Goal: Information Seeking & Learning: Learn about a topic

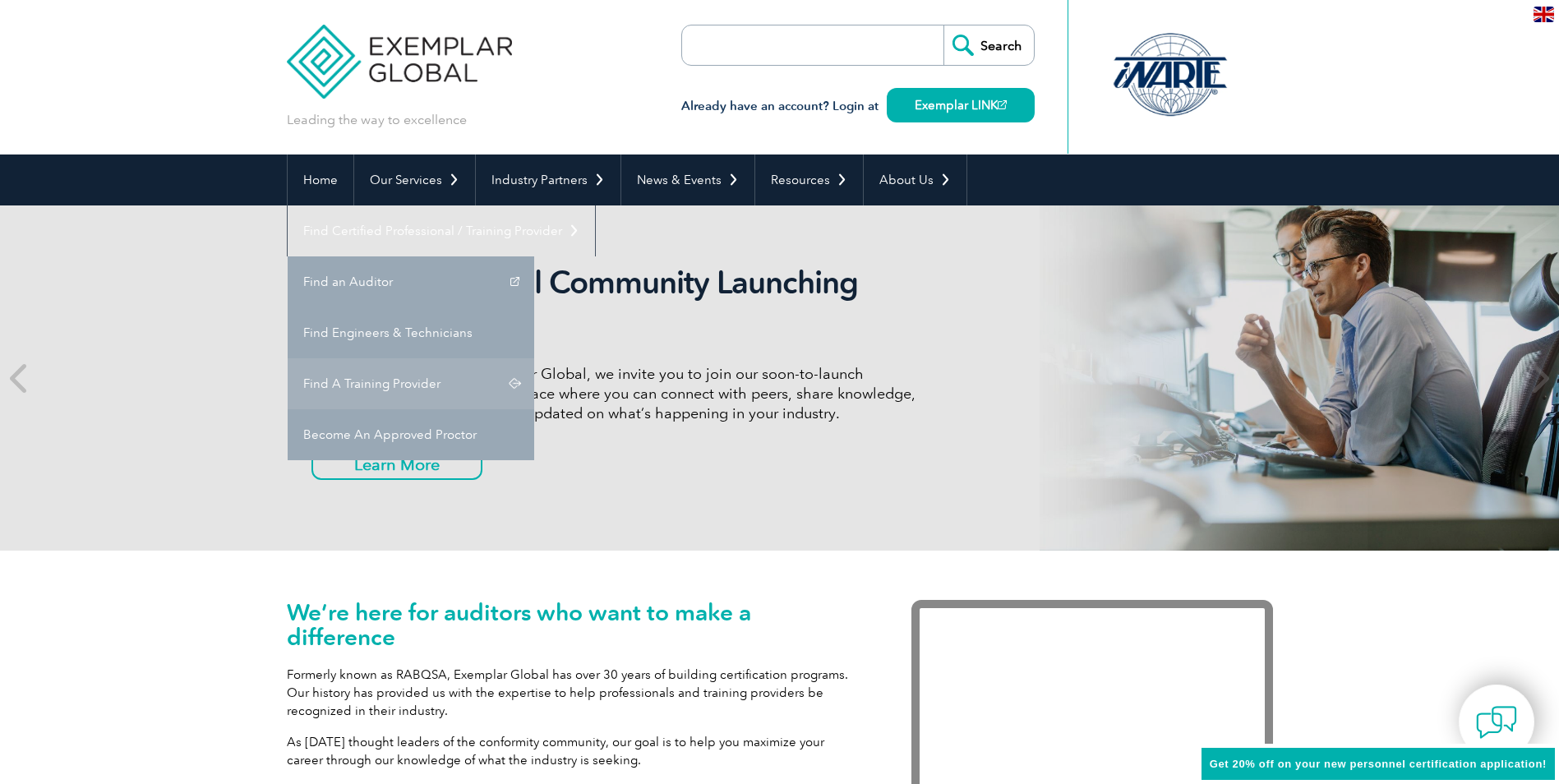
click at [534, 358] on link "Find A Training Provider" at bounding box center [410, 383] width 246 height 51
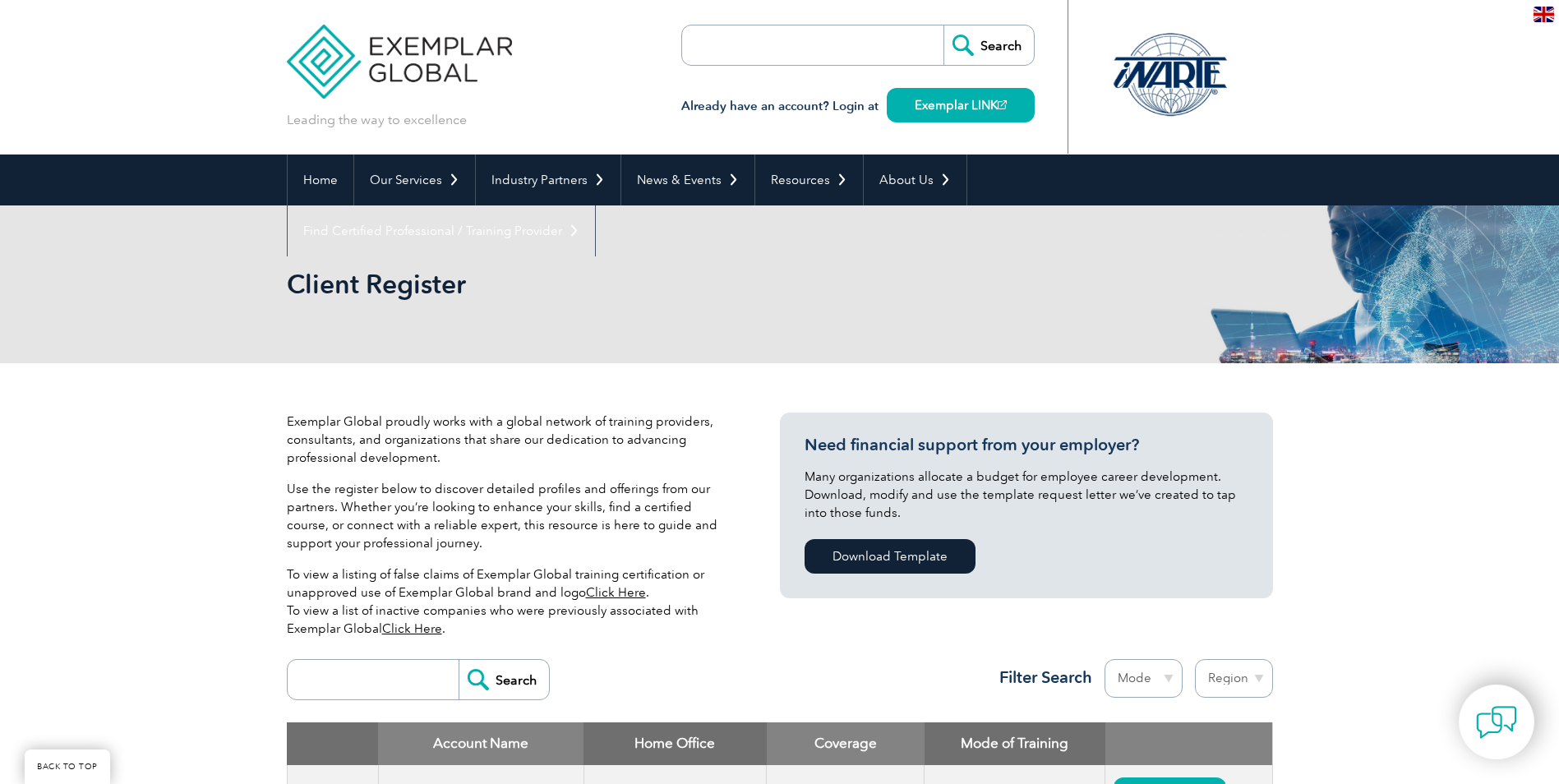
scroll to position [548, 0]
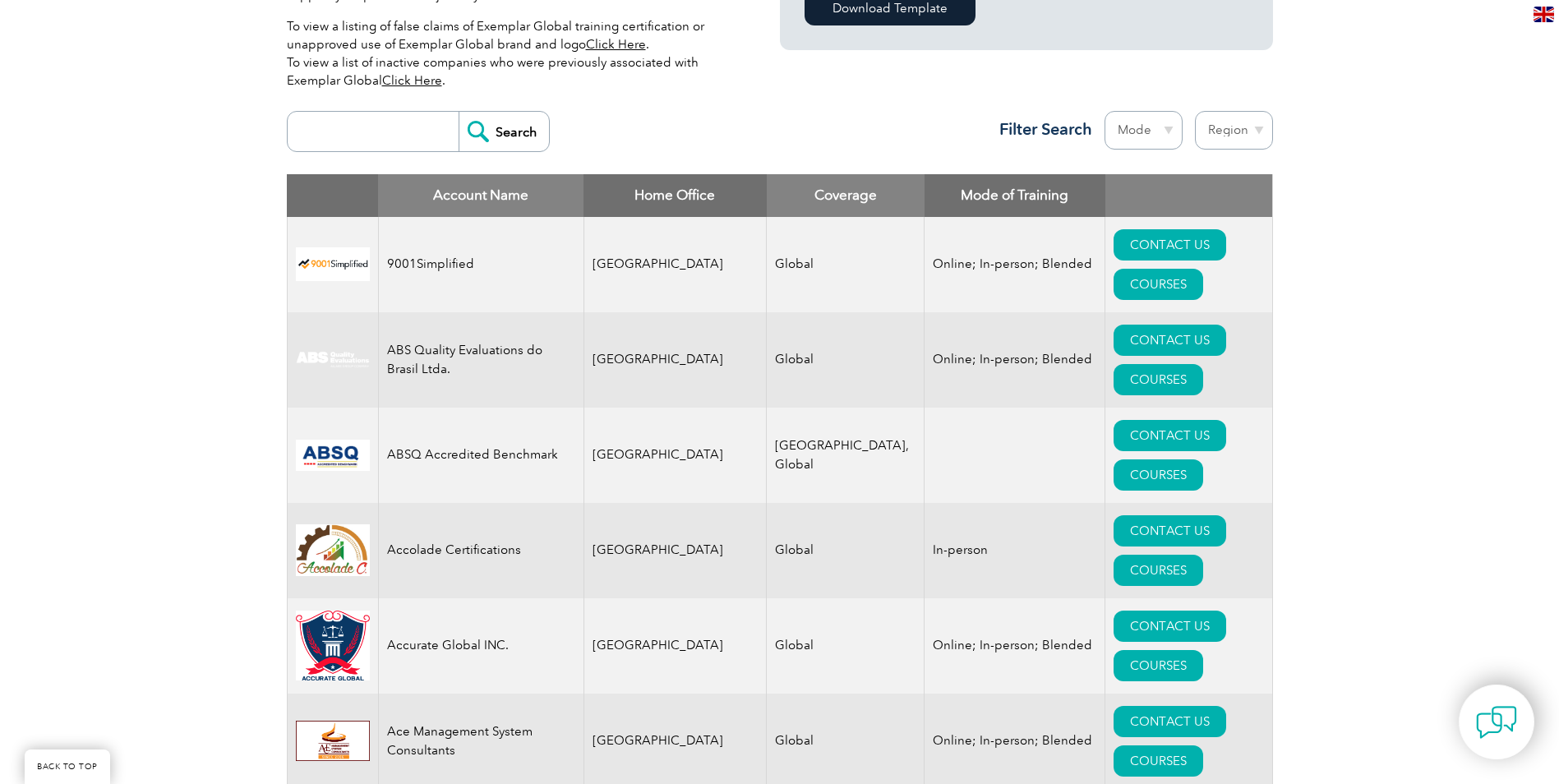
drag, startPoint x: 377, startPoint y: 139, endPoint x: 613, endPoint y: 124, distance: 236.5
click at [377, 139] on input "search" at bounding box center [377, 132] width 163 height 39
type input "Secura"
click at [459, 112] on input "Search" at bounding box center [504, 132] width 91 height 39
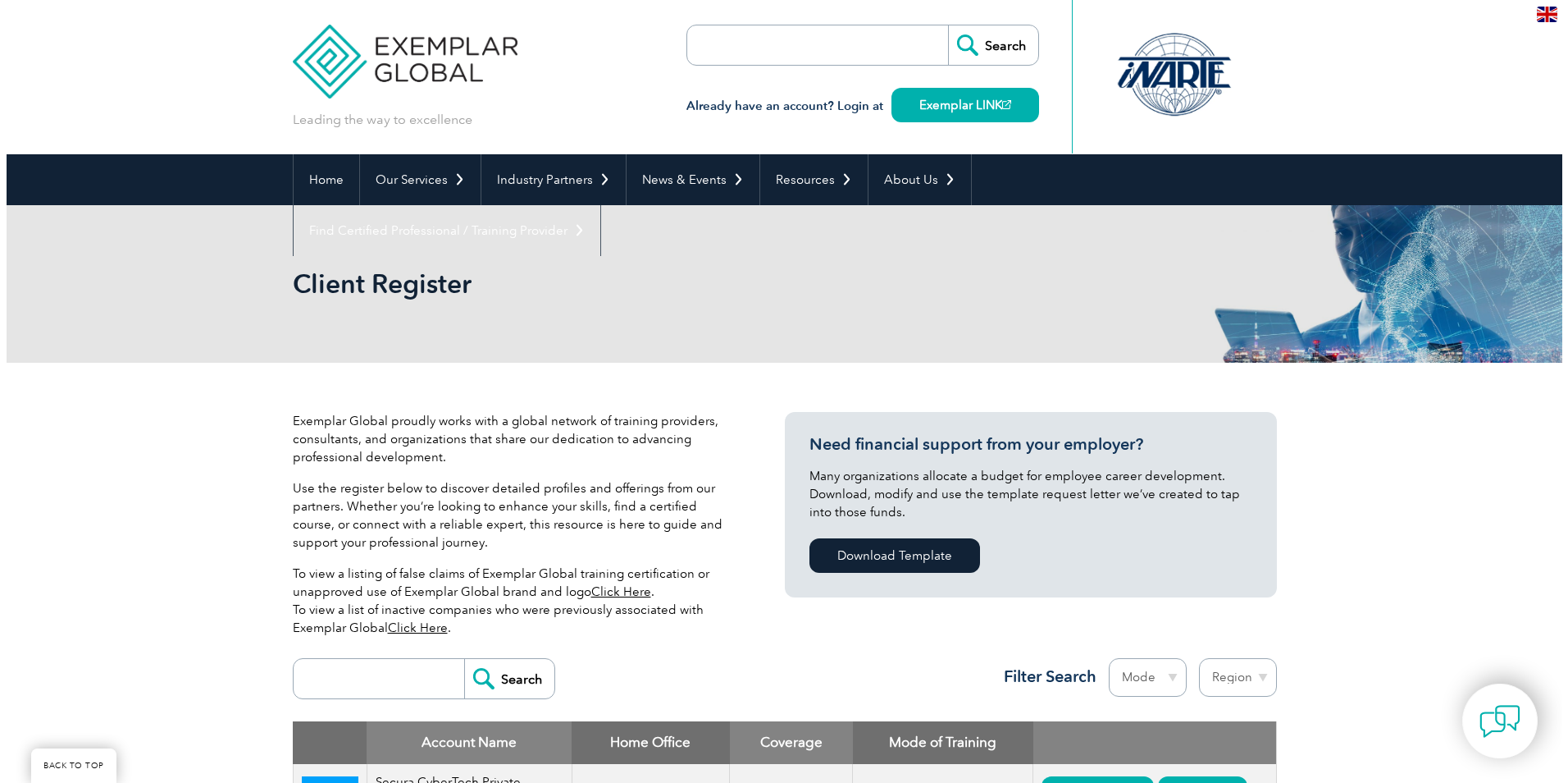
scroll to position [547, 0]
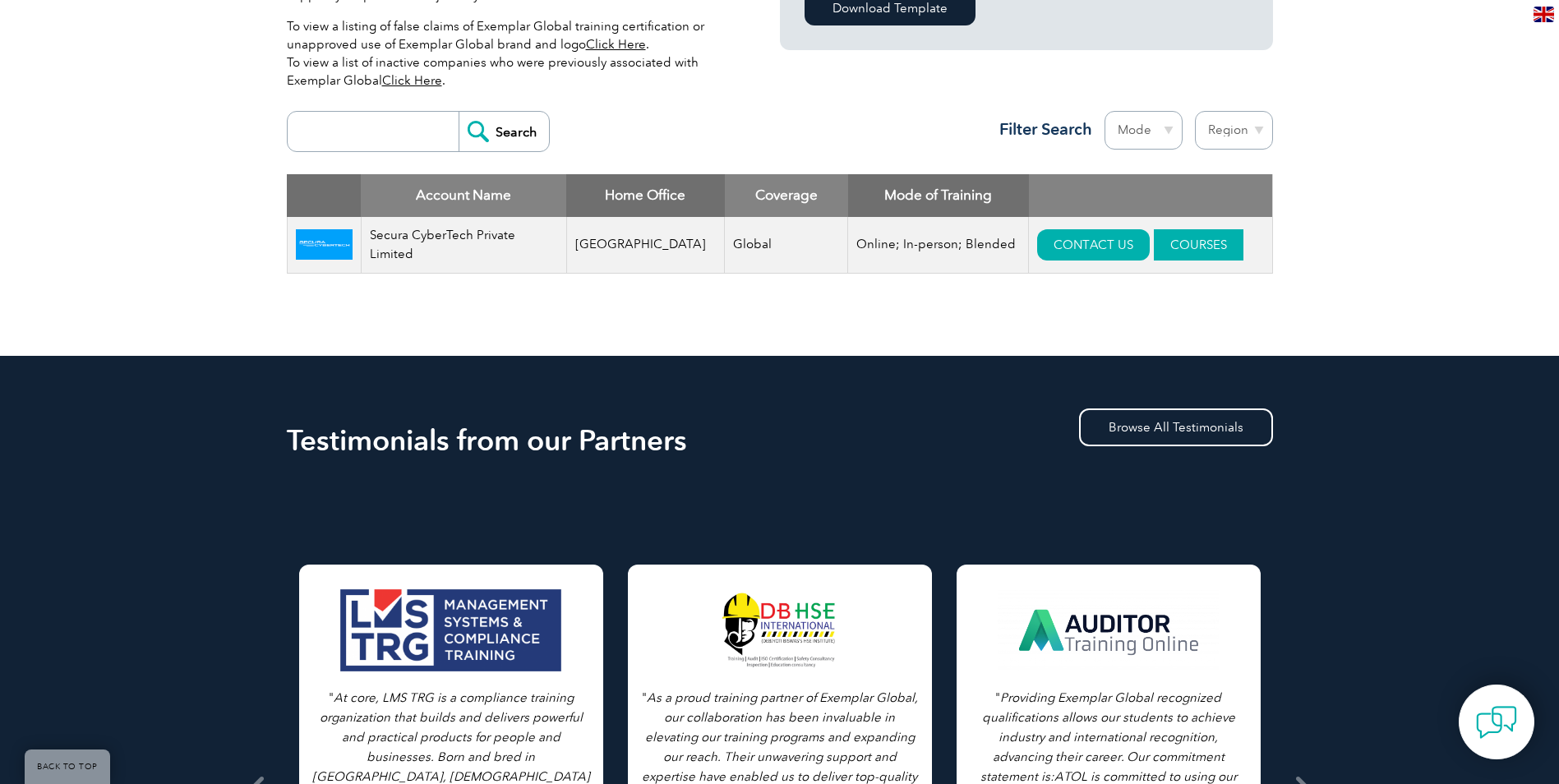
click at [1165, 245] on link "COURSES" at bounding box center [1199, 244] width 90 height 31
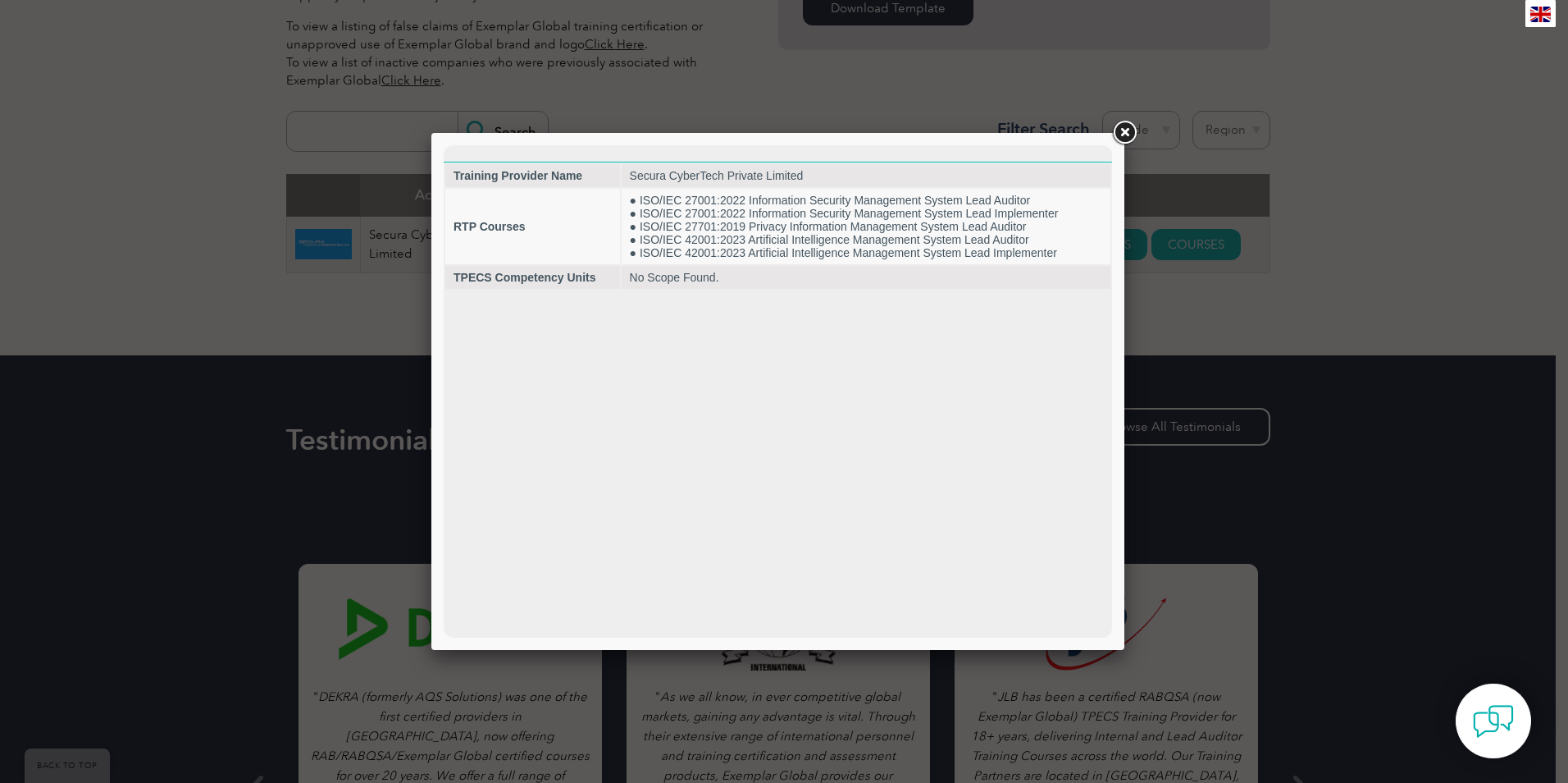
scroll to position [0, 0]
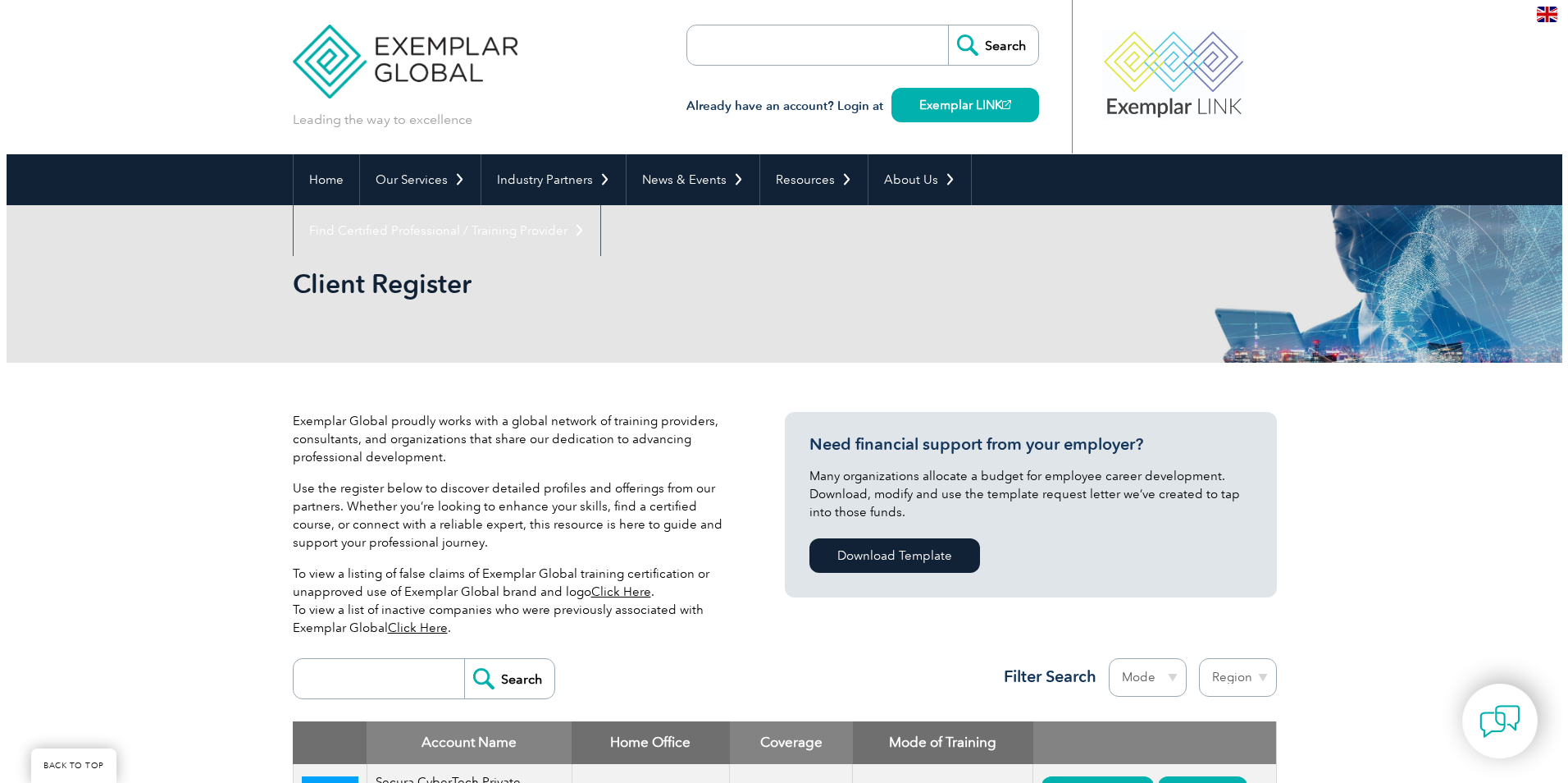
scroll to position [547, 0]
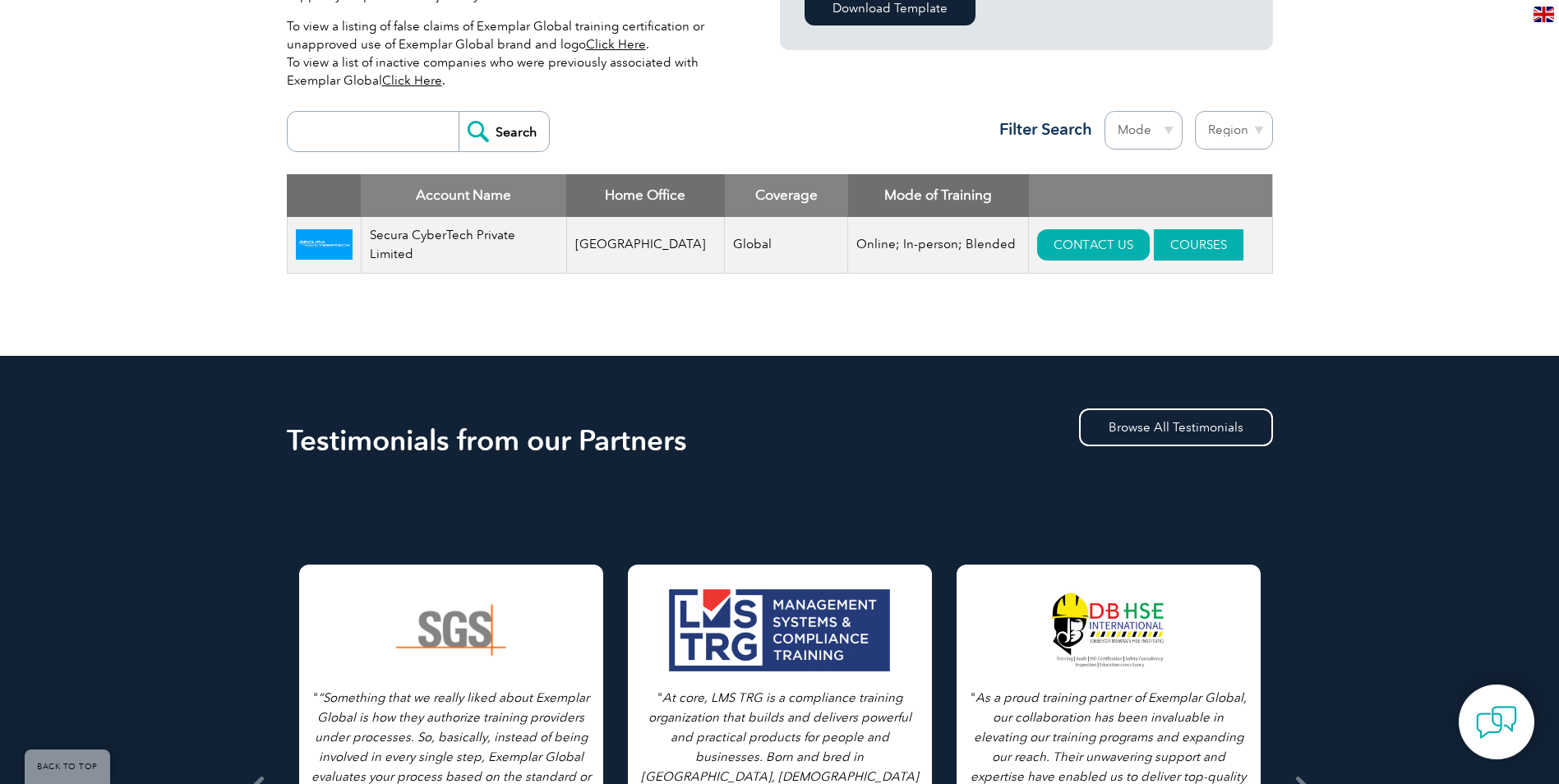
click at [1169, 243] on link "COURSES" at bounding box center [1199, 244] width 90 height 31
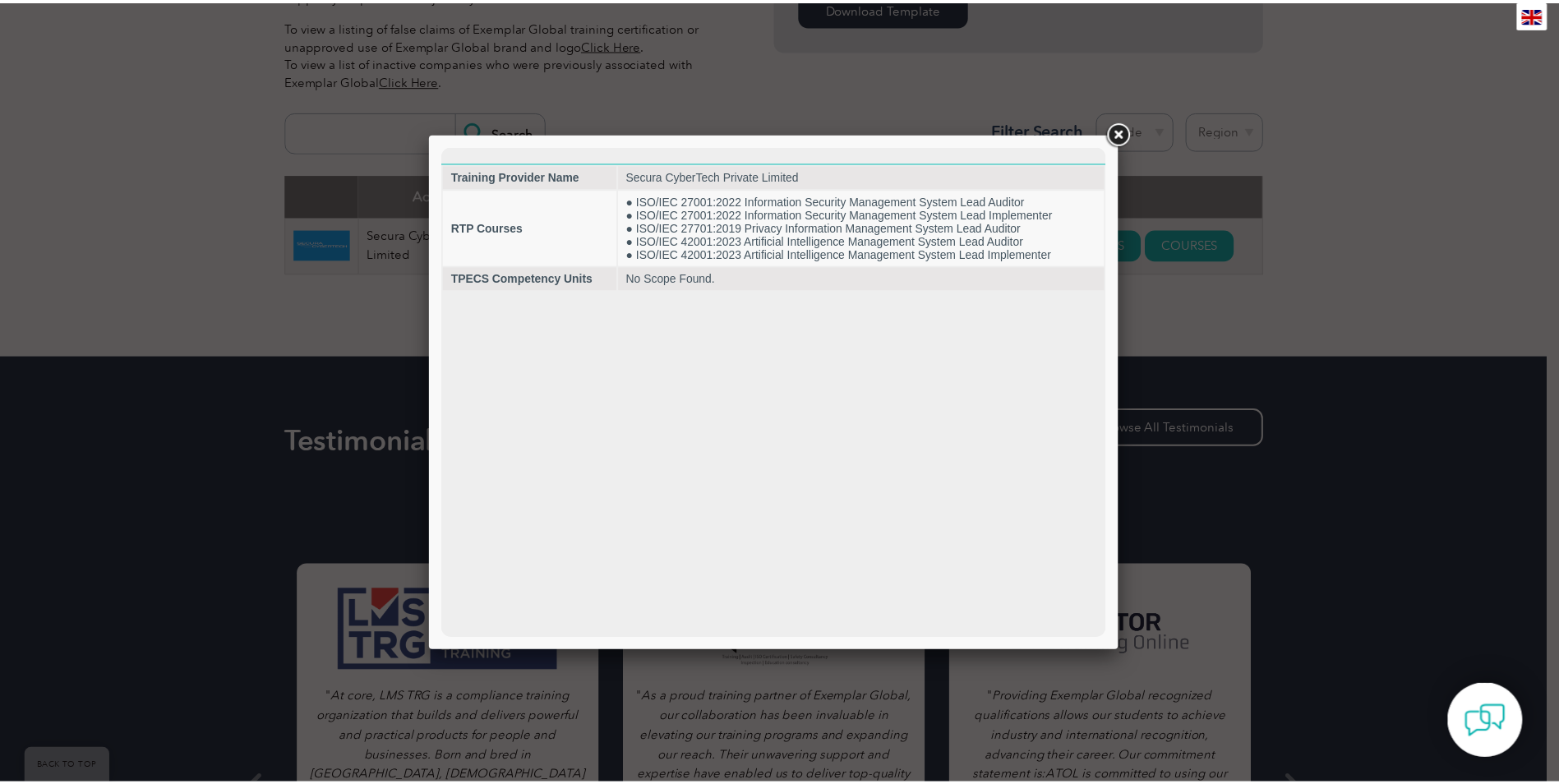
scroll to position [0, 0]
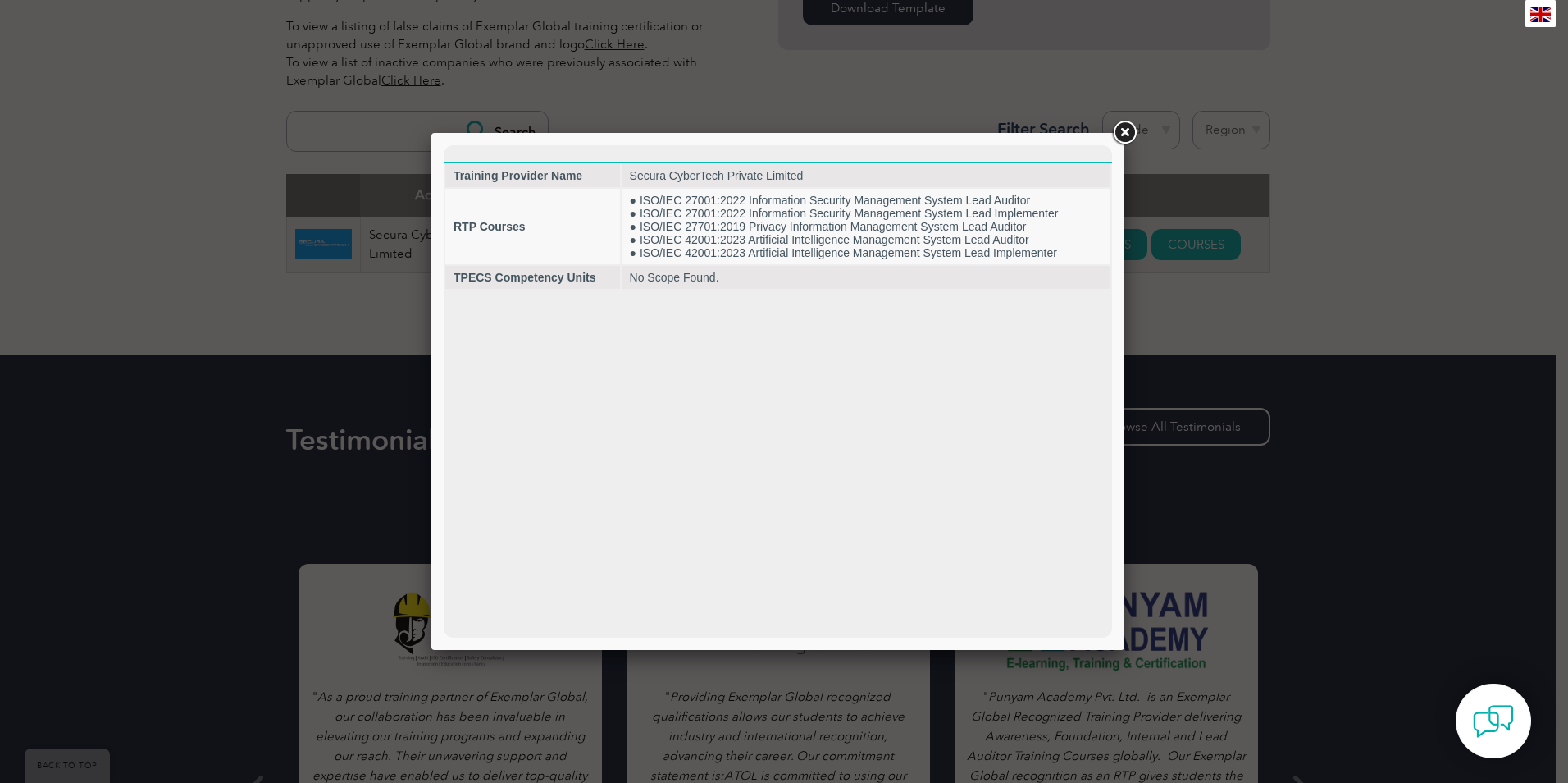
click at [1128, 130] on link at bounding box center [1123, 132] width 29 height 29
